Goal: Task Accomplishment & Management: Use online tool/utility

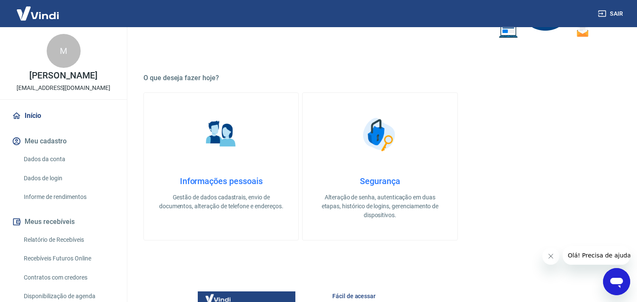
scroll to position [368, 0]
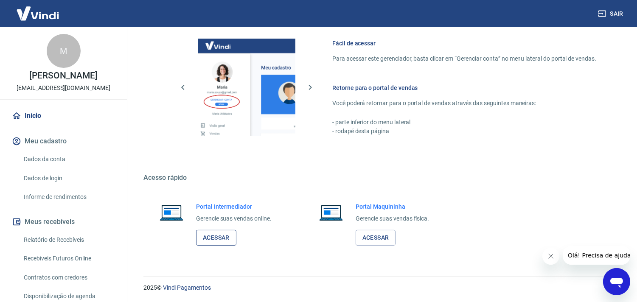
click at [218, 236] on link "Acessar" at bounding box center [216, 238] width 40 height 16
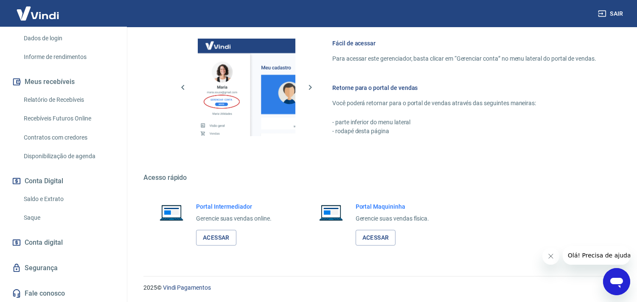
scroll to position [140, 0]
click at [47, 197] on link "Saldo e Extrato" at bounding box center [68, 198] width 96 height 17
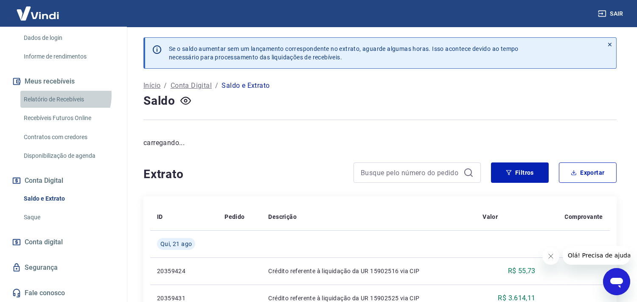
click at [58, 95] on link "Relatório de Recebíveis" at bounding box center [68, 99] width 96 height 17
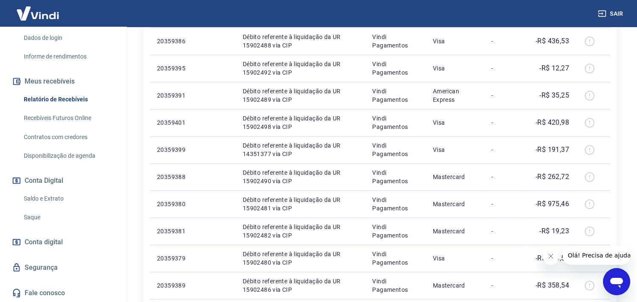
scroll to position [282, 0]
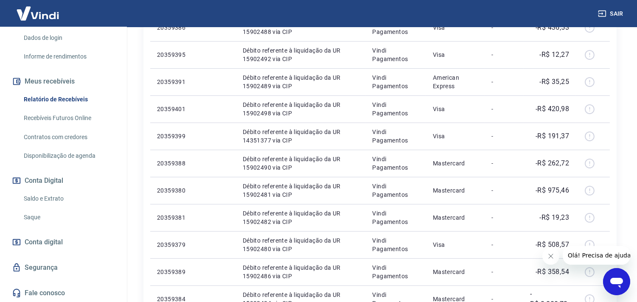
click at [40, 199] on link "Saldo e Extrato" at bounding box center [68, 198] width 96 height 17
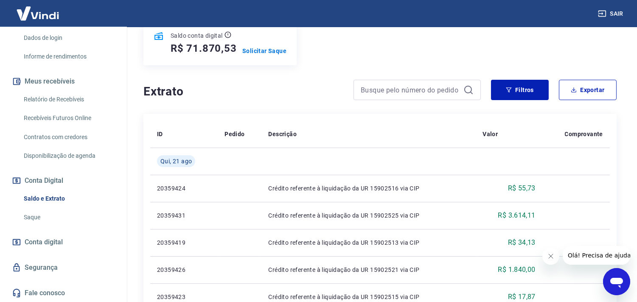
scroll to position [94, 0]
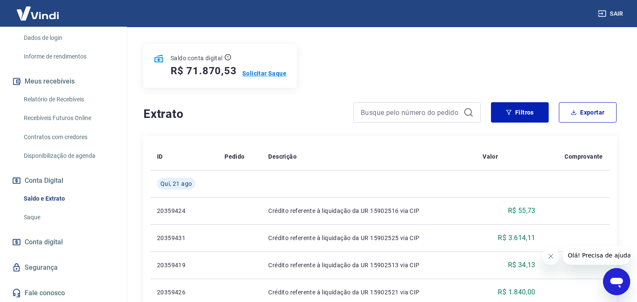
click at [269, 70] on p "Solicitar Saque" at bounding box center [264, 73] width 44 height 8
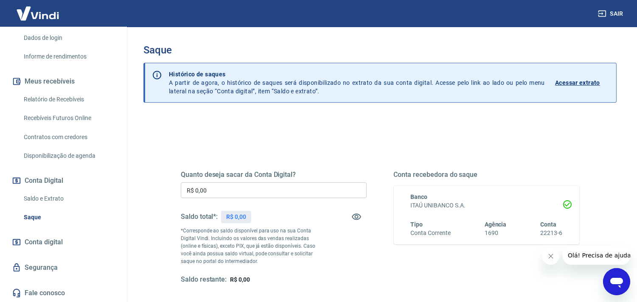
click at [295, 194] on input "R$ 0,00" at bounding box center [274, 190] width 186 height 16
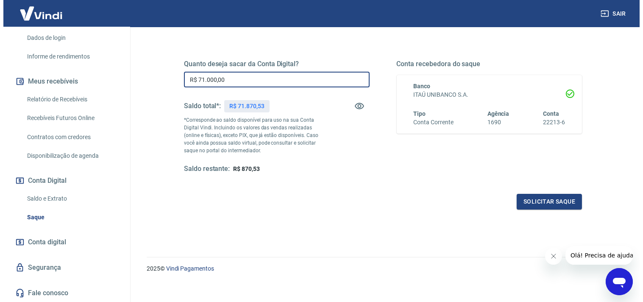
scroll to position [117, 0]
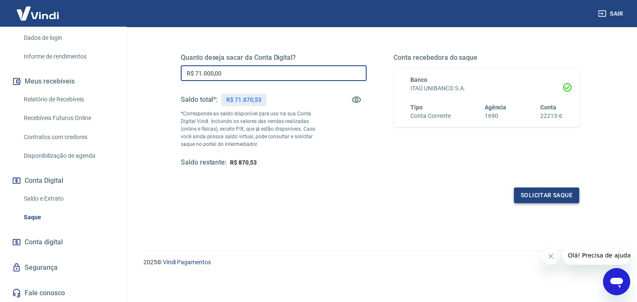
type input "R$ 71.000,00"
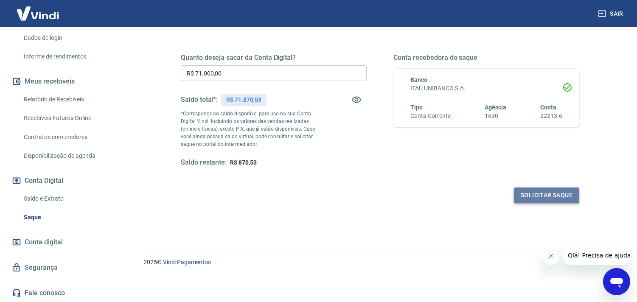
click at [536, 194] on button "Solicitar saque" at bounding box center [546, 195] width 65 height 16
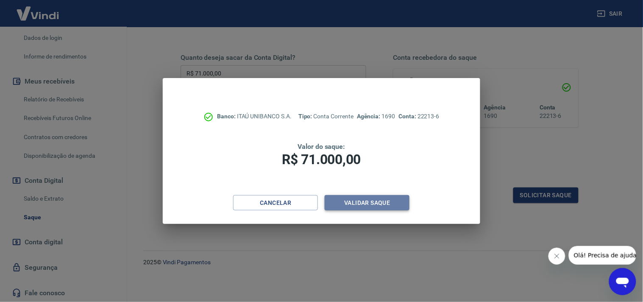
click at [356, 203] on button "Validar saque" at bounding box center [367, 203] width 85 height 16
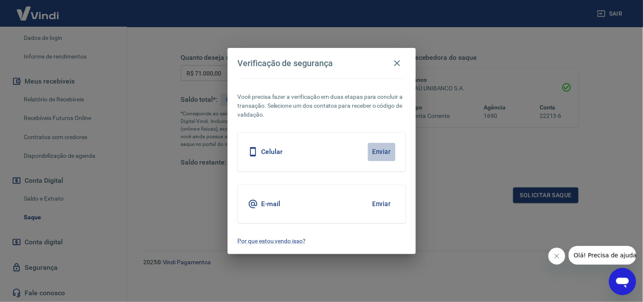
click at [379, 154] on button "Enviar" at bounding box center [382, 152] width 28 height 18
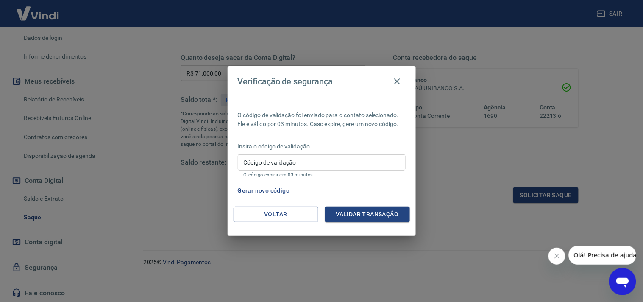
click at [334, 163] on input "Código de validação" at bounding box center [322, 162] width 168 height 16
type input "950621"
click at [350, 214] on button "Validar transação" at bounding box center [367, 215] width 85 height 16
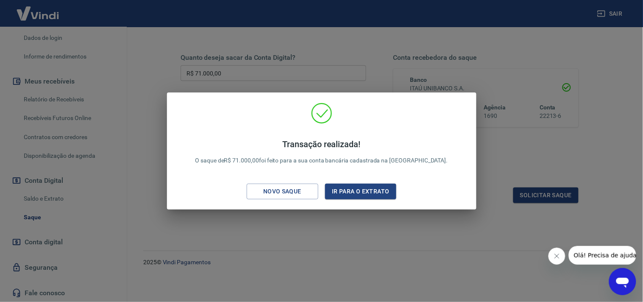
click at [347, 251] on div "Transação realizada! O saque de R$ 71.000,00 foi feito para a sua conta bancári…" at bounding box center [321, 151] width 643 height 302
